Goal: Information Seeking & Learning: Learn about a topic

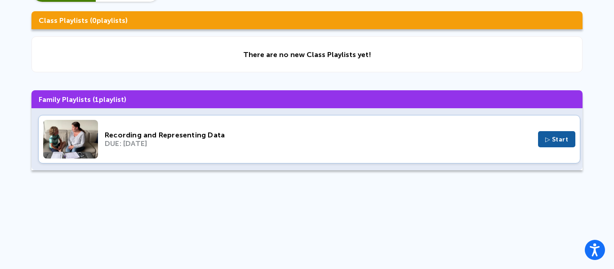
scroll to position [72, 0]
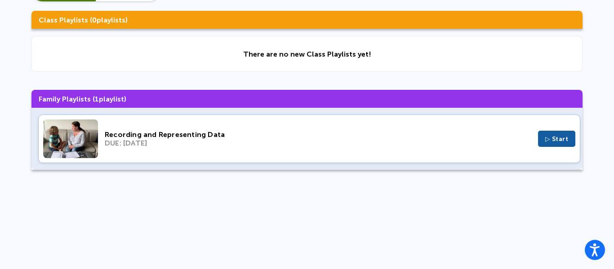
click at [271, 130] on div "Recording and Representing Data" at bounding box center [318, 134] width 426 height 9
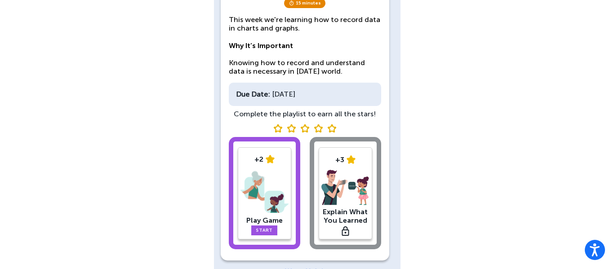
scroll to position [123, 0]
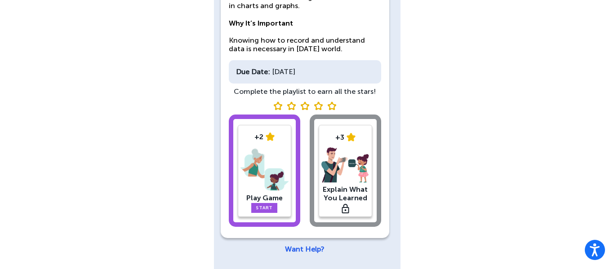
click at [286, 204] on div "+2 Play Game Start" at bounding box center [264, 171] width 53 height 92
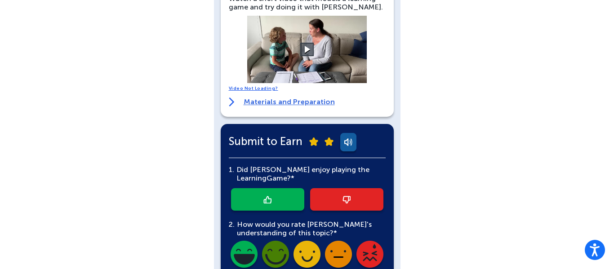
scroll to position [198, 0]
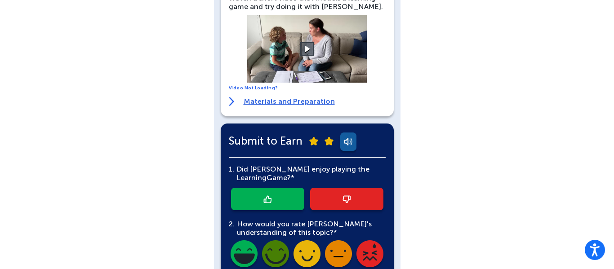
click at [279, 100] on link "Materials and Preparation" at bounding box center [282, 101] width 106 height 9
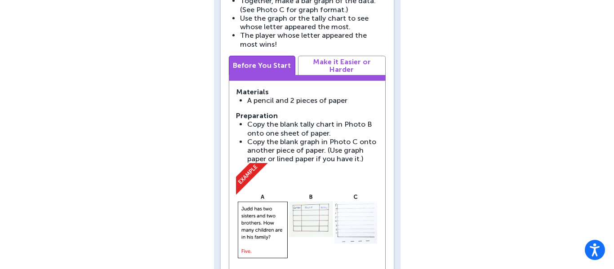
scroll to position [467, 0]
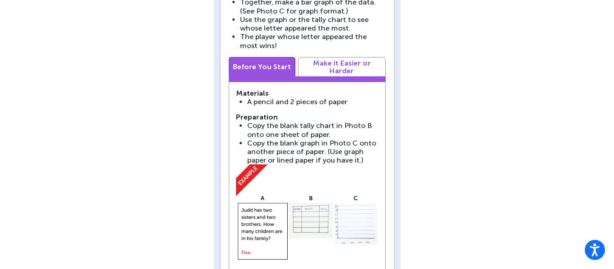
click at [283, 178] on img at bounding box center [307, 219] width 142 height 111
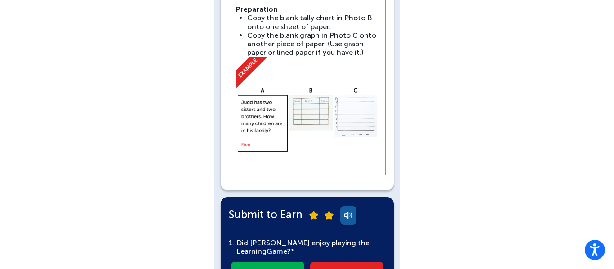
scroll to position [539, 0]
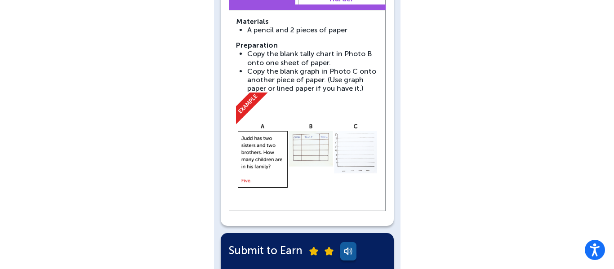
click at [315, 145] on img at bounding box center [307, 148] width 142 height 111
